Goal: Use online tool/utility: Utilize a website feature to perform a specific function

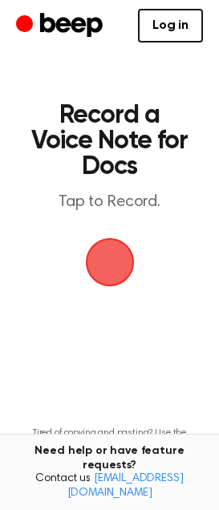
click at [113, 264] on span "button" at bounding box center [110, 262] width 90 height 90
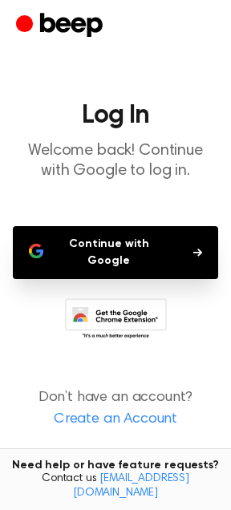
click at [201, 252] on button "Continue with Google" at bounding box center [115, 252] width 205 height 53
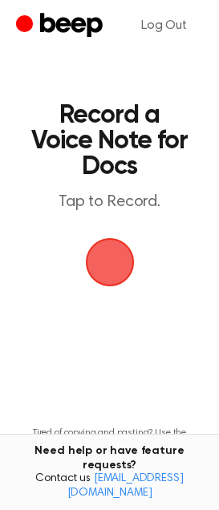
click at [106, 259] on span "button" at bounding box center [110, 262] width 82 height 82
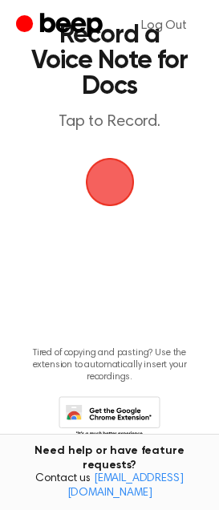
scroll to position [107, 0]
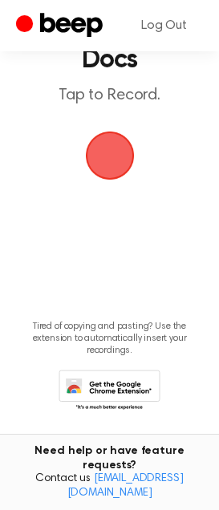
click at [98, 140] on span "button" at bounding box center [109, 155] width 79 height 79
click at [124, 155] on span "button" at bounding box center [108, 155] width 83 height 83
click at [104, 147] on span "button" at bounding box center [109, 156] width 83 height 83
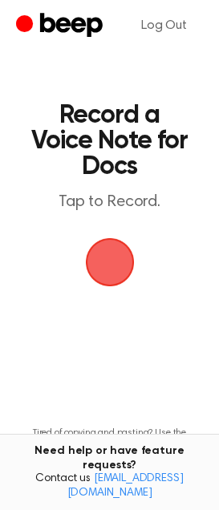
click at [119, 268] on span "button" at bounding box center [110, 262] width 90 height 90
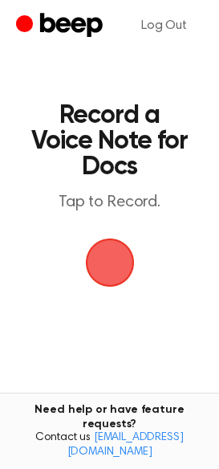
click at [125, 261] on span "button" at bounding box center [109, 261] width 89 height 89
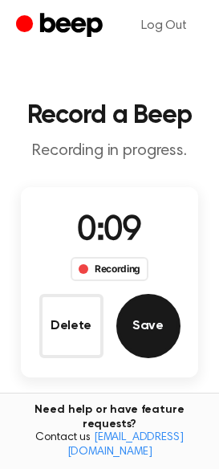
click at [136, 325] on button "Save" at bounding box center [148, 326] width 64 height 64
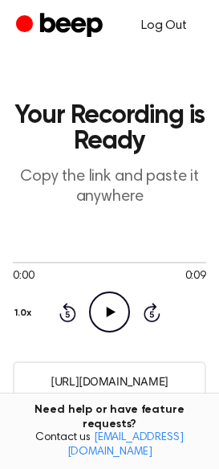
click at [165, 24] on link "Log Out" at bounding box center [164, 25] width 78 height 39
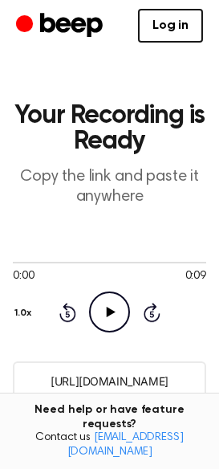
click at [117, 315] on icon "Play Audio" at bounding box center [109, 311] width 41 height 41
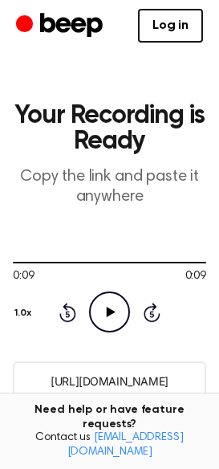
click at [109, 311] on icon at bounding box center [111, 312] width 9 height 10
